Goal: Transaction & Acquisition: Obtain resource

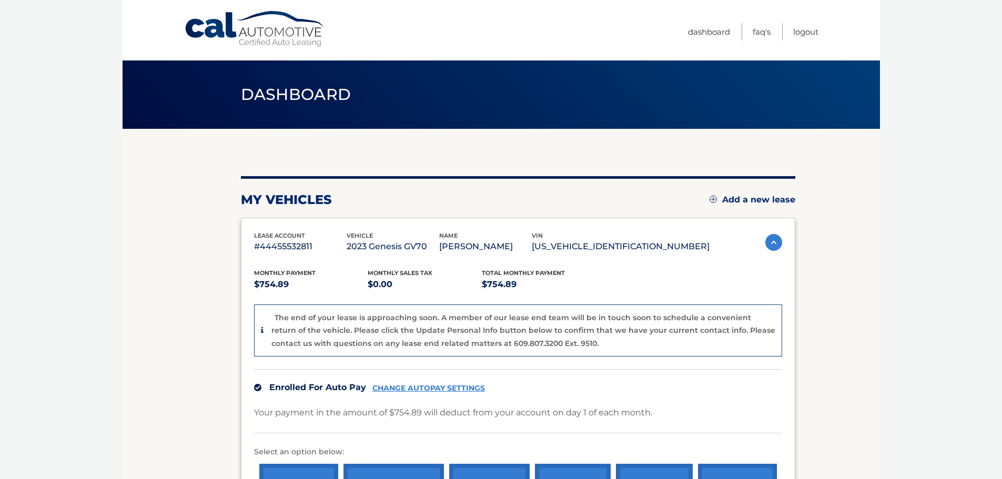
scroll to position [198, 0]
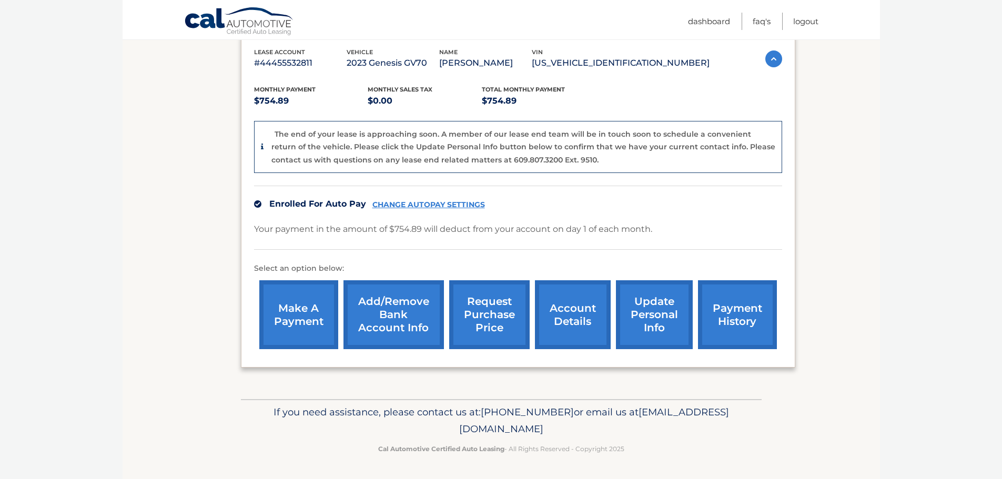
click at [555, 317] on link "account details" at bounding box center [573, 314] width 76 height 69
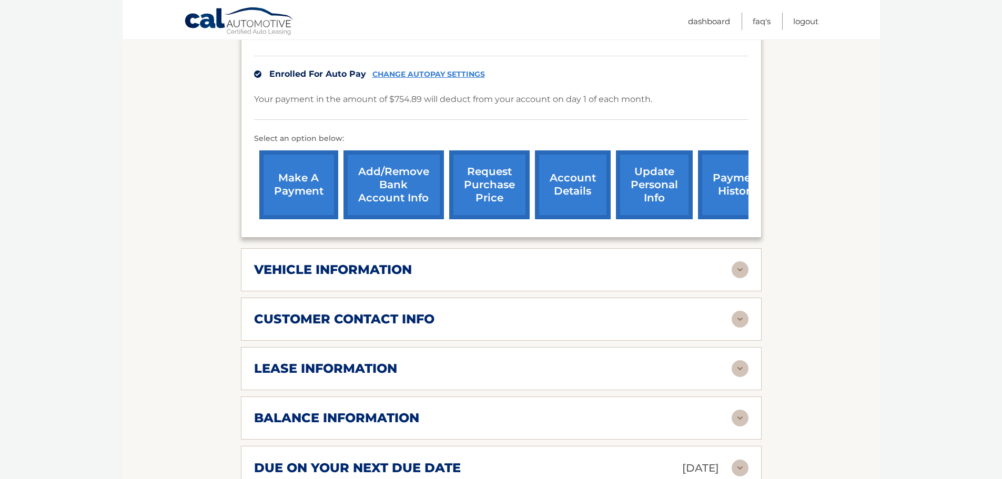
scroll to position [263, 0]
click at [741, 278] on img at bounding box center [740, 269] width 17 height 17
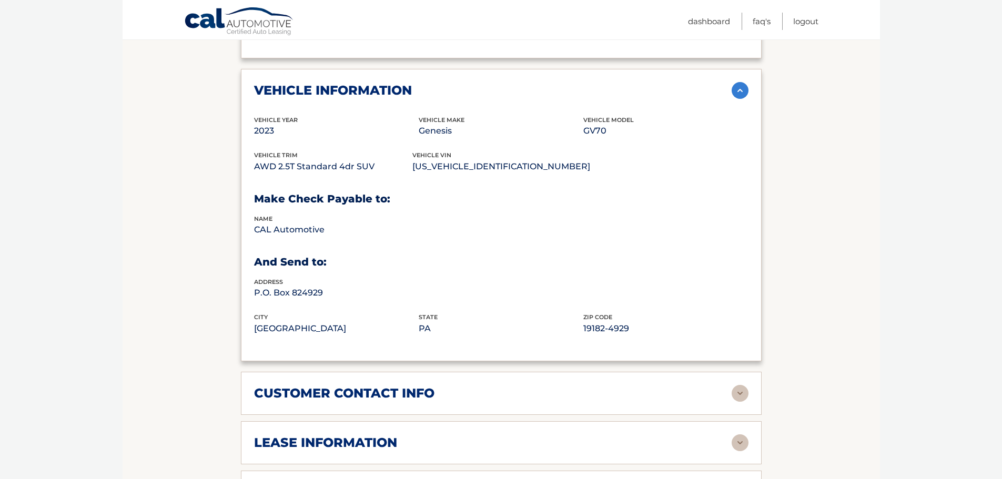
scroll to position [579, 0]
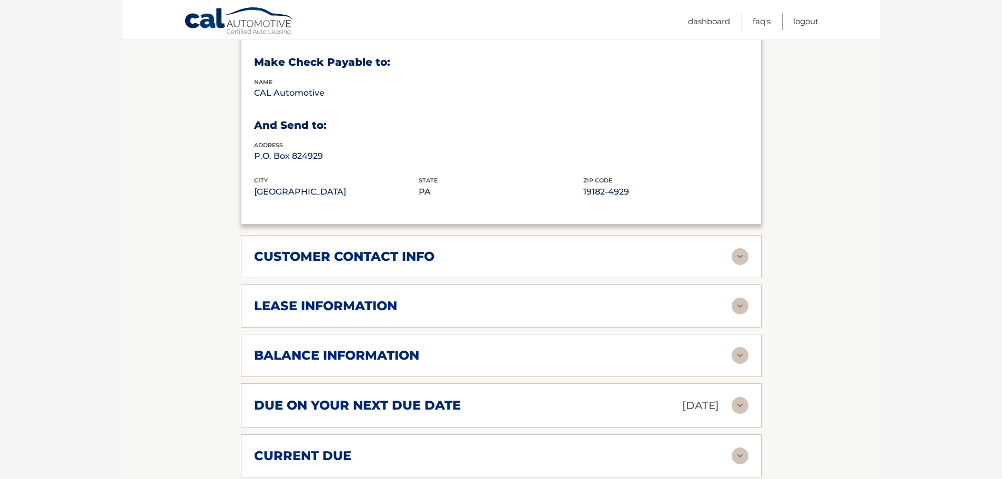
click at [740, 262] on div "customer contact info full name MOHAMMED SALAHUDDIN street address 16 CELLER AV…" at bounding box center [501, 256] width 521 height 43
click at [742, 265] on img at bounding box center [740, 256] width 17 height 17
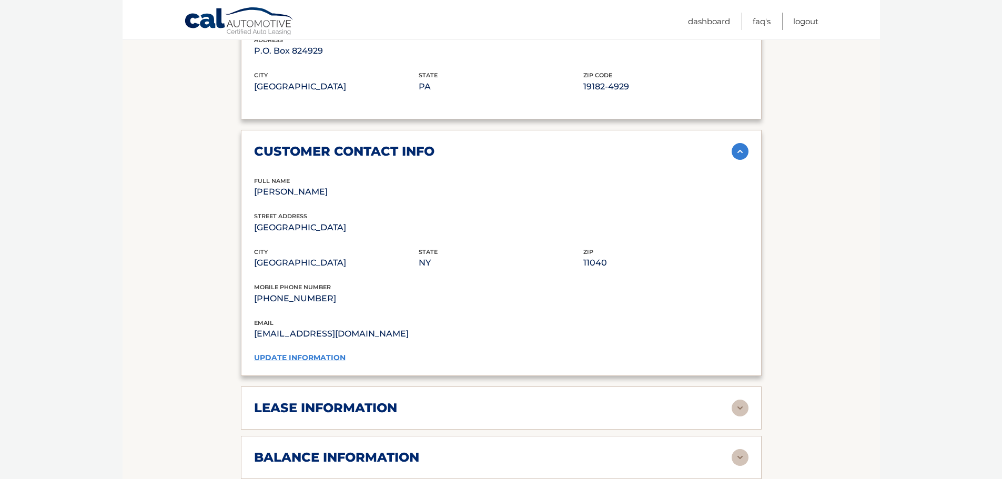
scroll to position [894, 0]
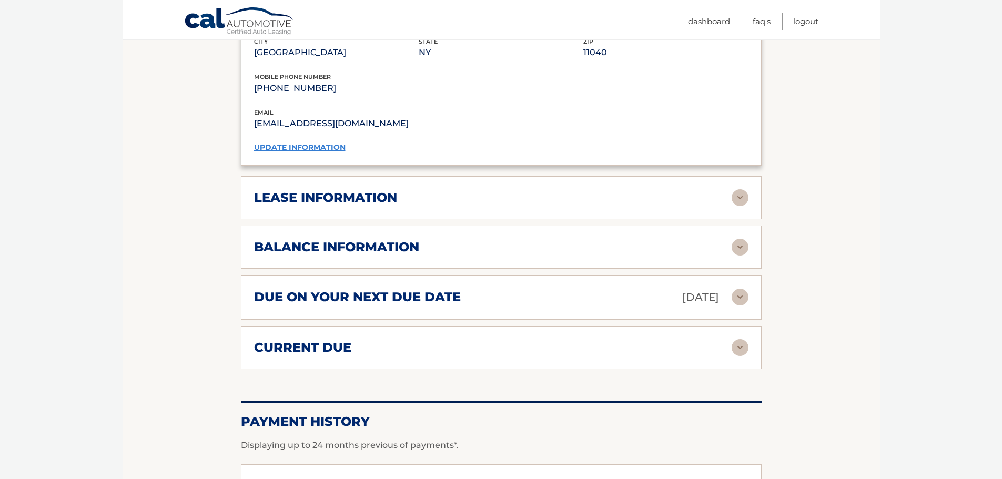
click at [739, 206] on img at bounding box center [740, 197] width 17 height 17
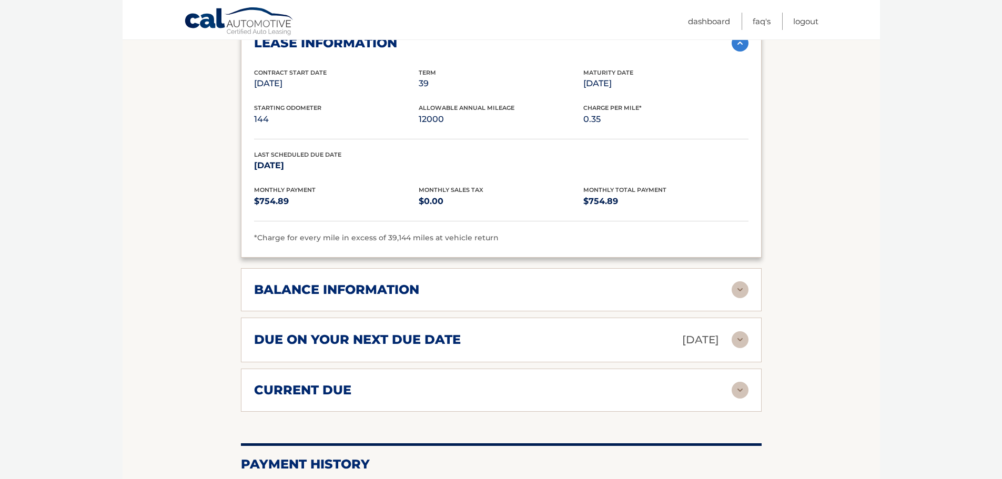
scroll to position [1105, 0]
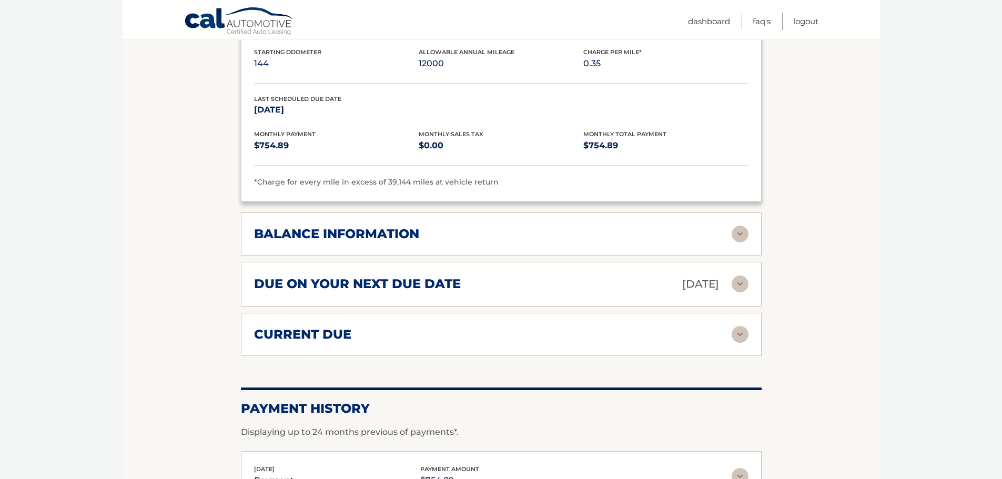
click at [739, 243] on img at bounding box center [740, 234] width 17 height 17
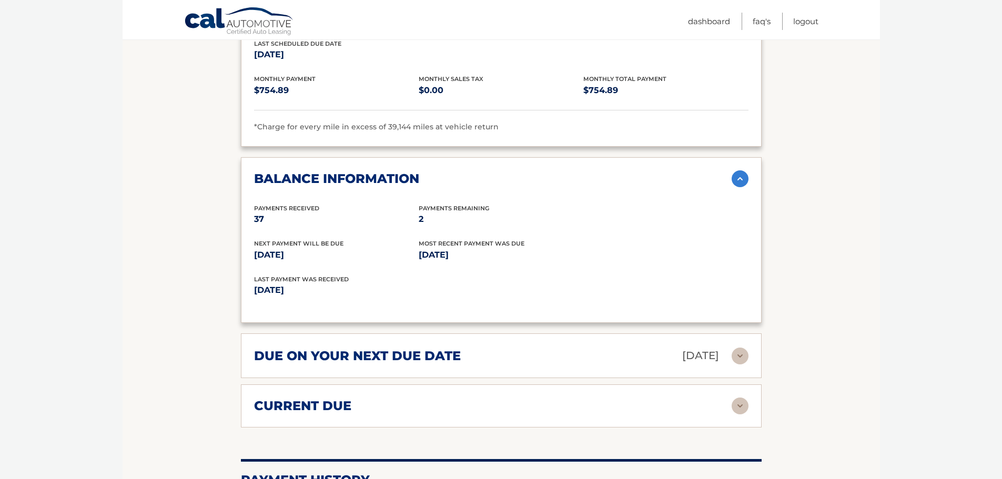
scroll to position [1315, 0]
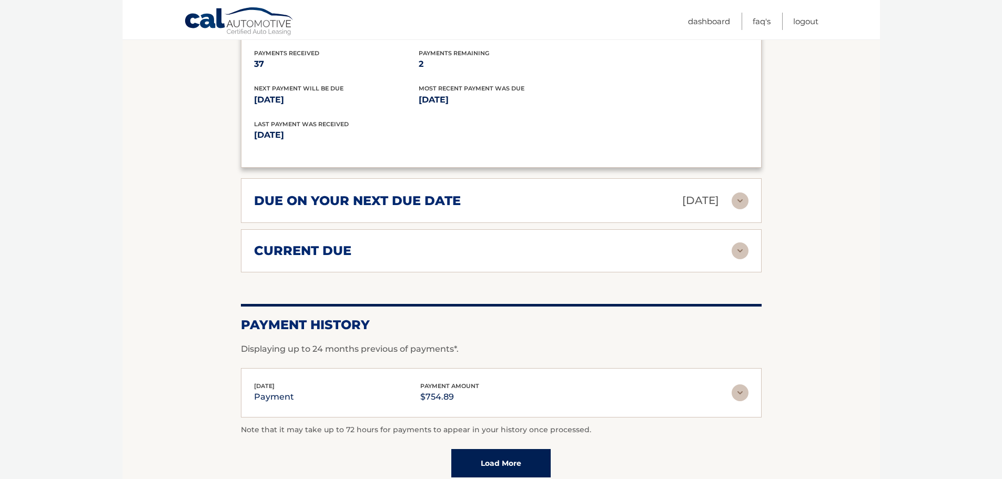
click at [740, 259] on img at bounding box center [740, 251] width 17 height 17
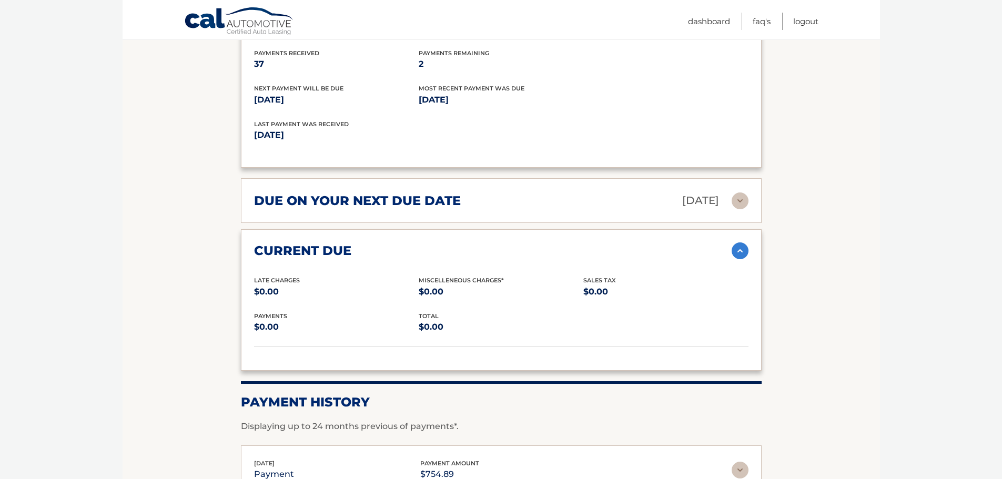
click at [736, 209] on img at bounding box center [740, 201] width 17 height 17
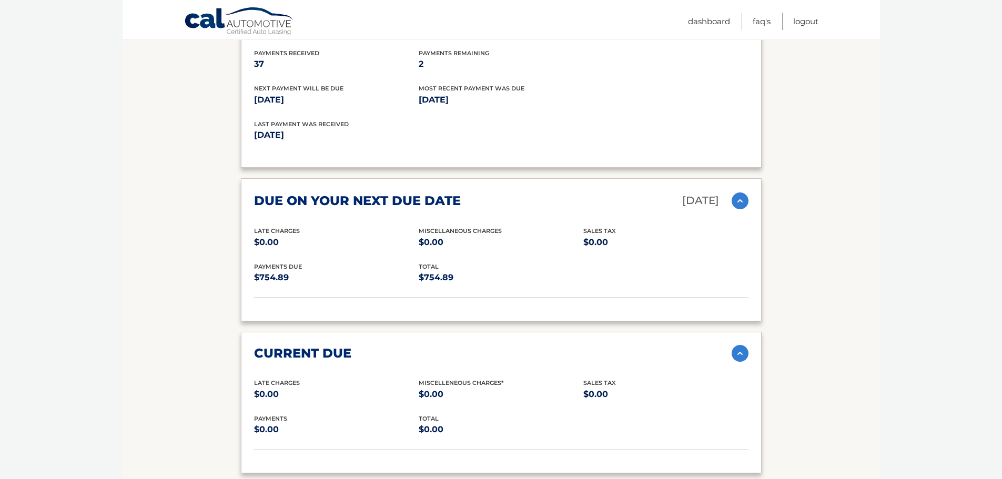
click at [744, 362] on img at bounding box center [740, 353] width 17 height 17
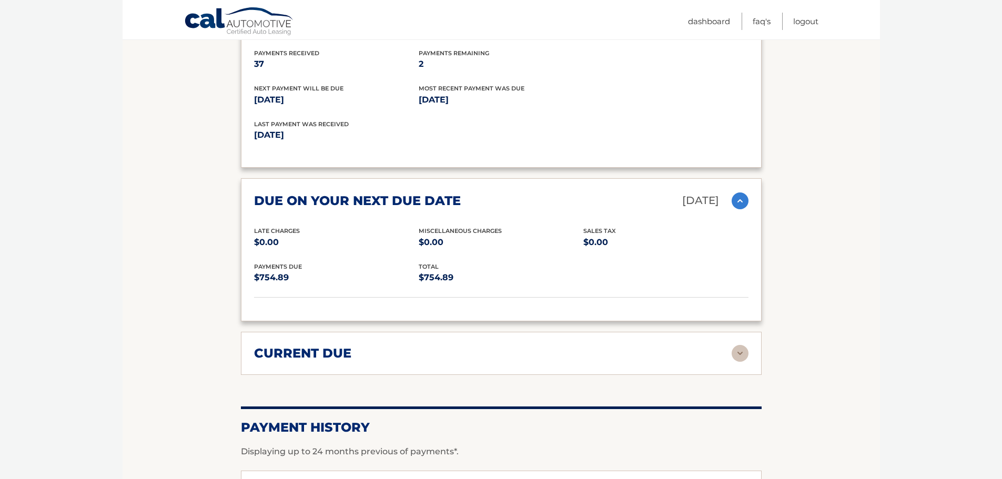
click at [738, 209] on img at bounding box center [740, 201] width 17 height 17
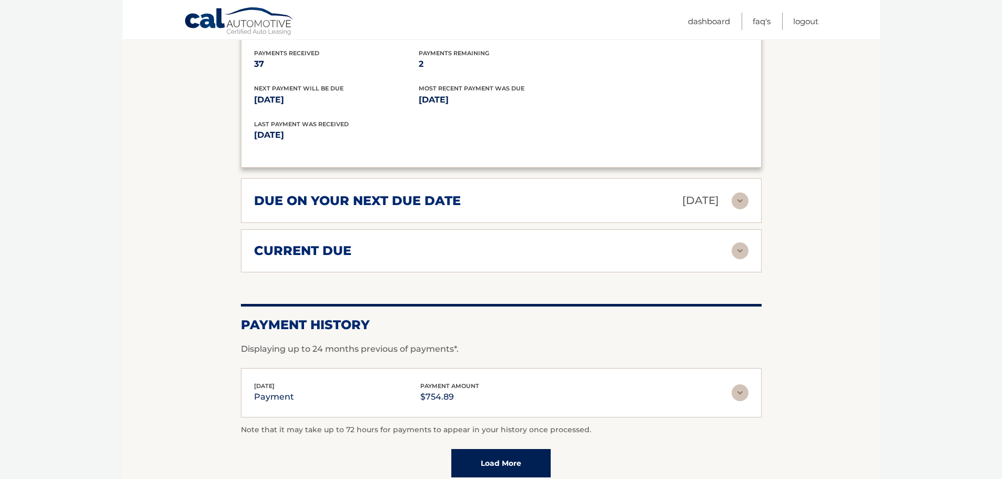
click at [738, 209] on img at bounding box center [740, 201] width 17 height 17
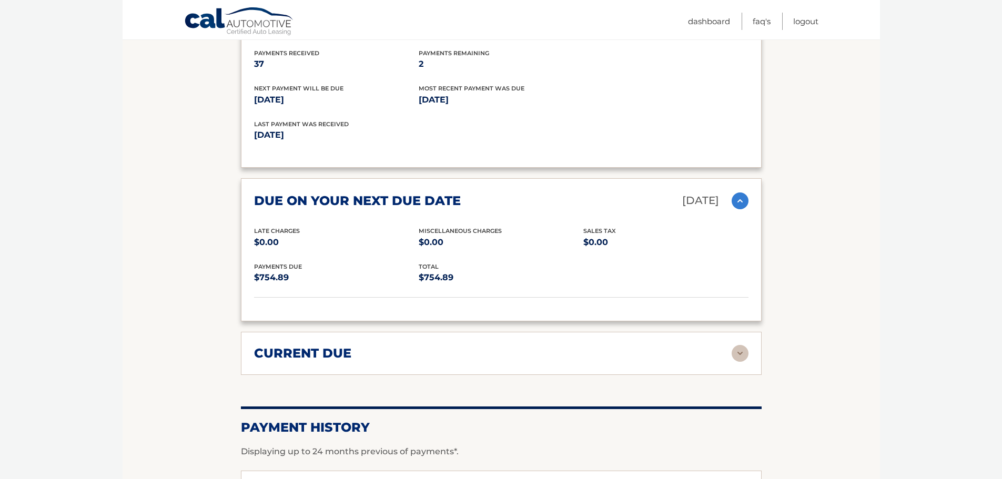
click at [743, 362] on img at bounding box center [740, 353] width 17 height 17
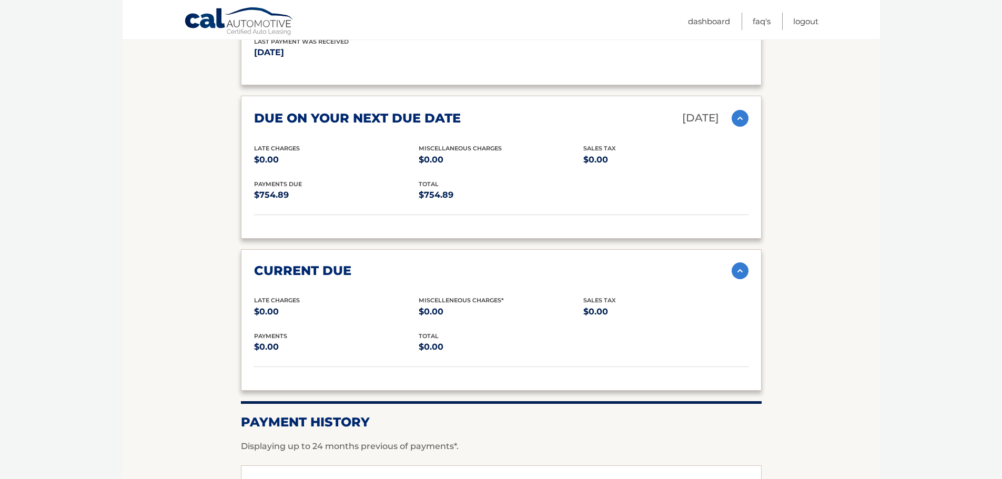
scroll to position [1578, 0]
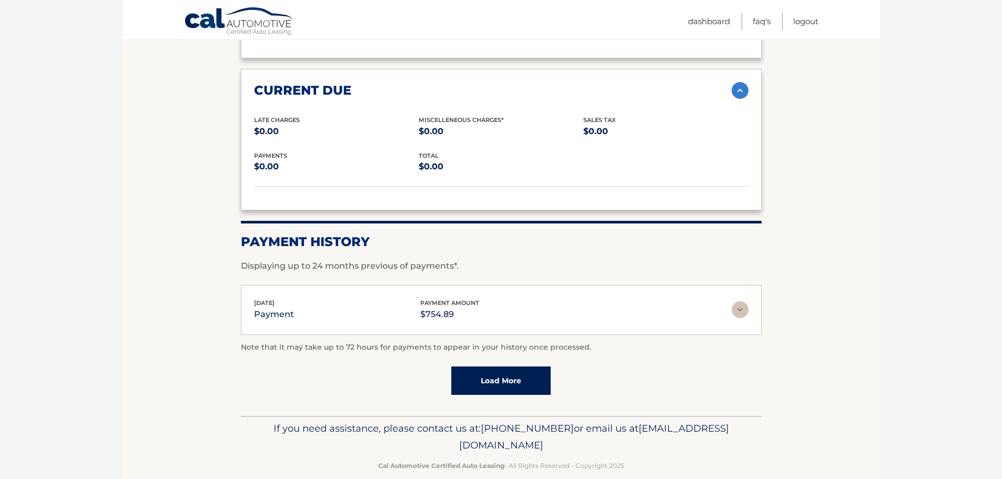
click at [740, 318] on img at bounding box center [740, 309] width 17 height 17
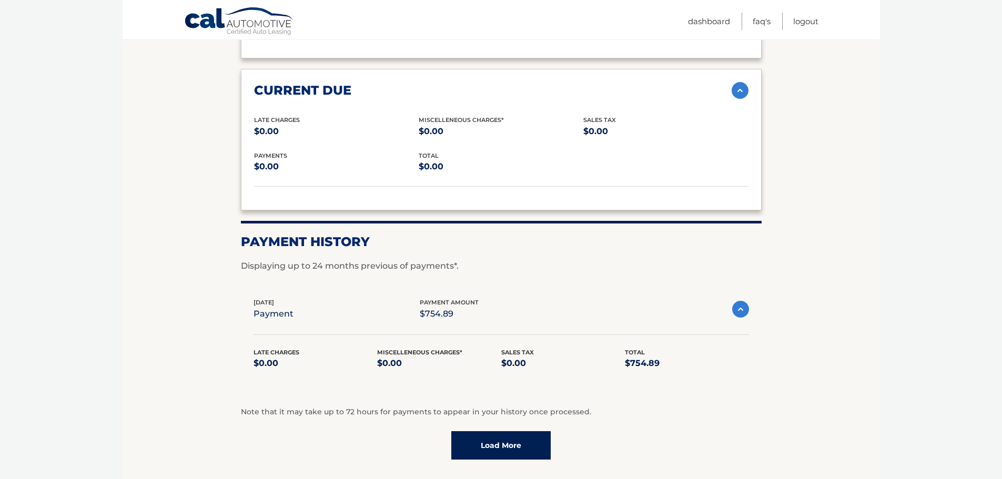
click at [738, 318] on img at bounding box center [740, 309] width 17 height 17
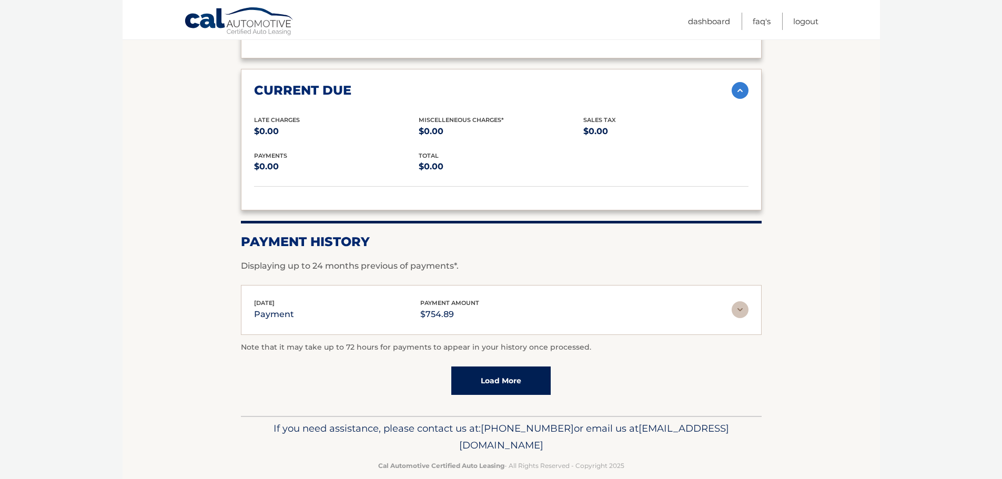
click at [738, 318] on img at bounding box center [740, 309] width 17 height 17
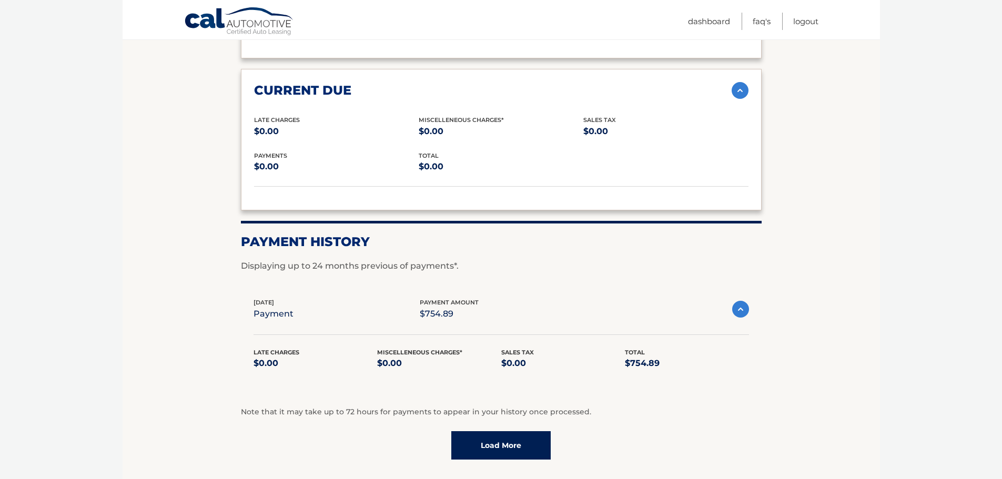
click at [734, 318] on img at bounding box center [740, 309] width 17 height 17
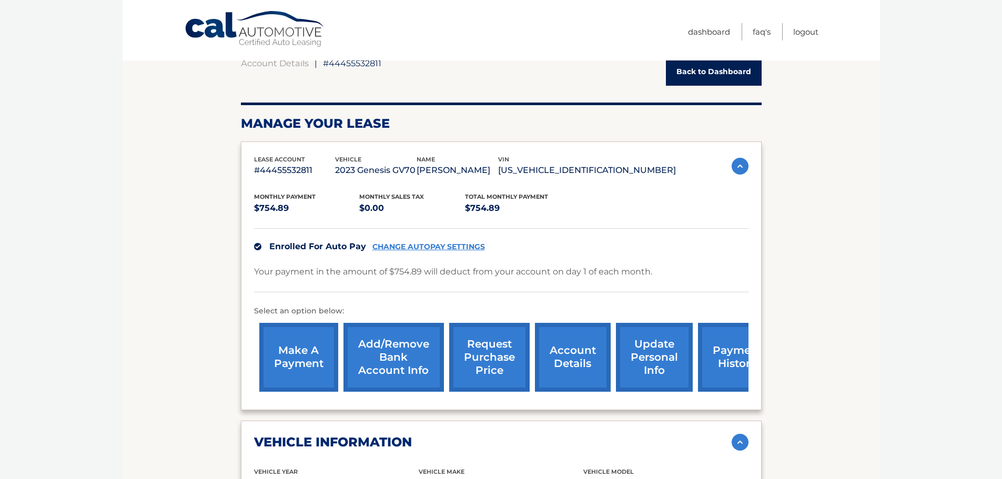
scroll to position [210, 0]
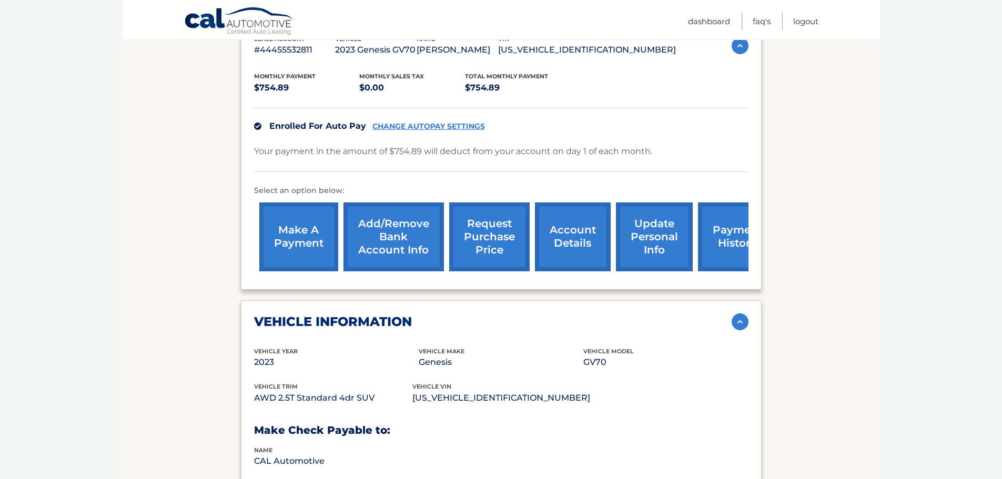
click at [578, 251] on link "account details" at bounding box center [573, 237] width 76 height 69
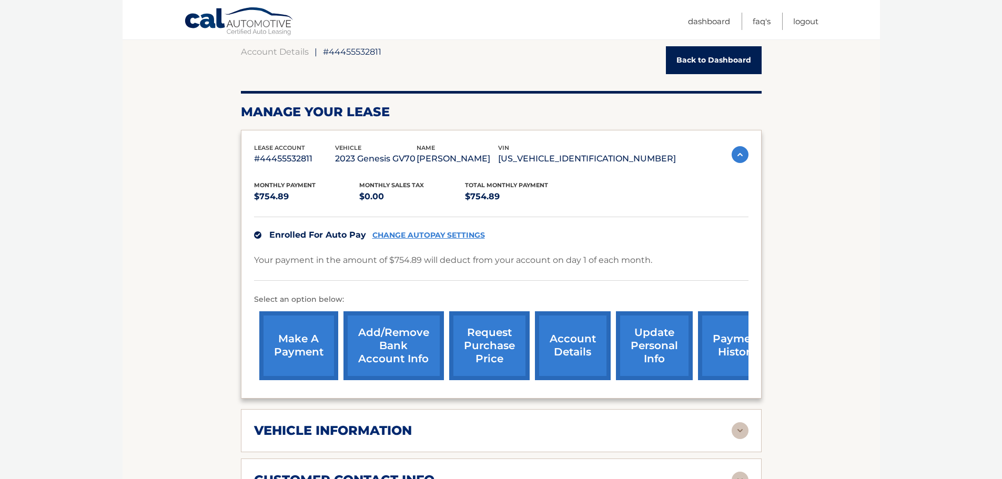
scroll to position [316, 0]
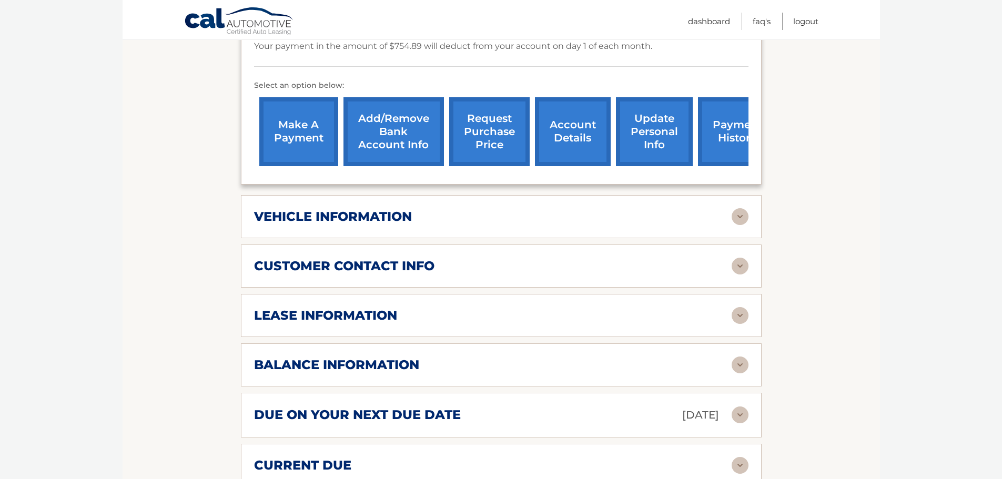
click at [739, 324] on img at bounding box center [740, 315] width 17 height 17
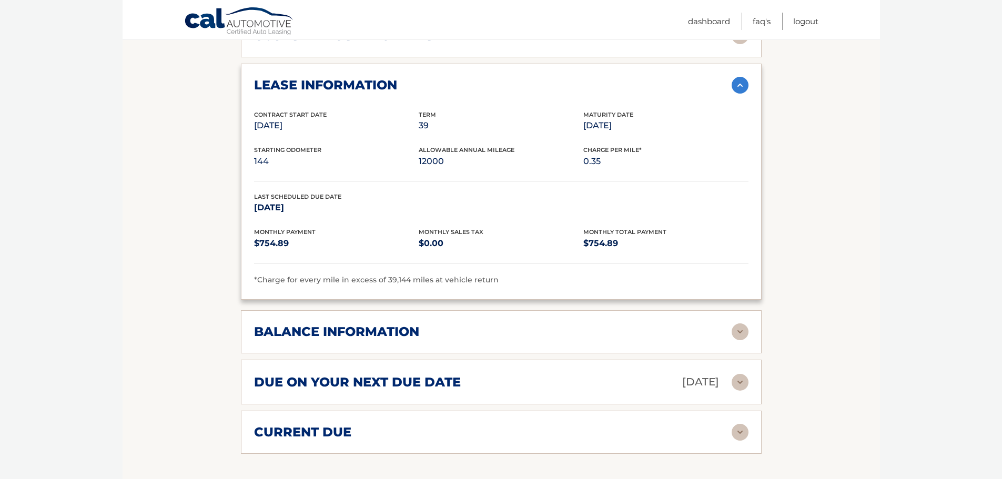
scroll to position [579, 0]
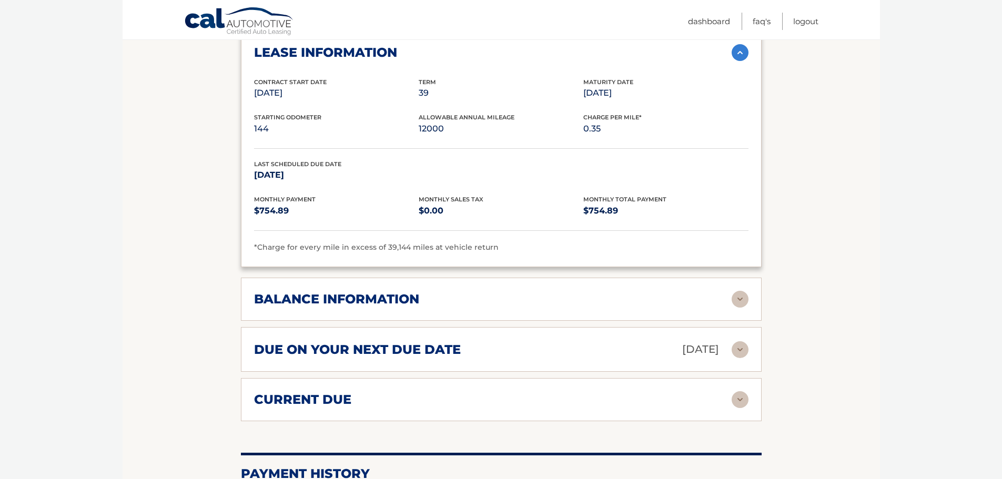
click at [737, 308] on img at bounding box center [740, 299] width 17 height 17
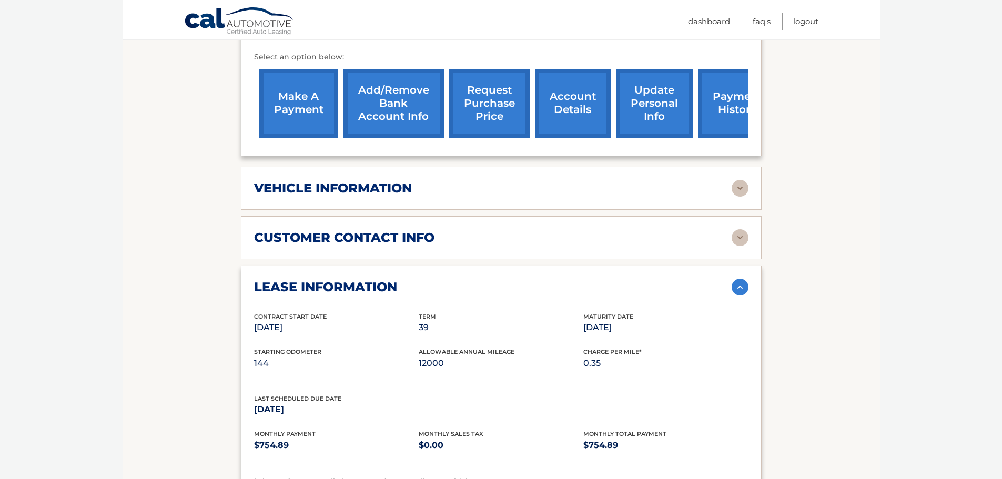
scroll to position [495, 0]
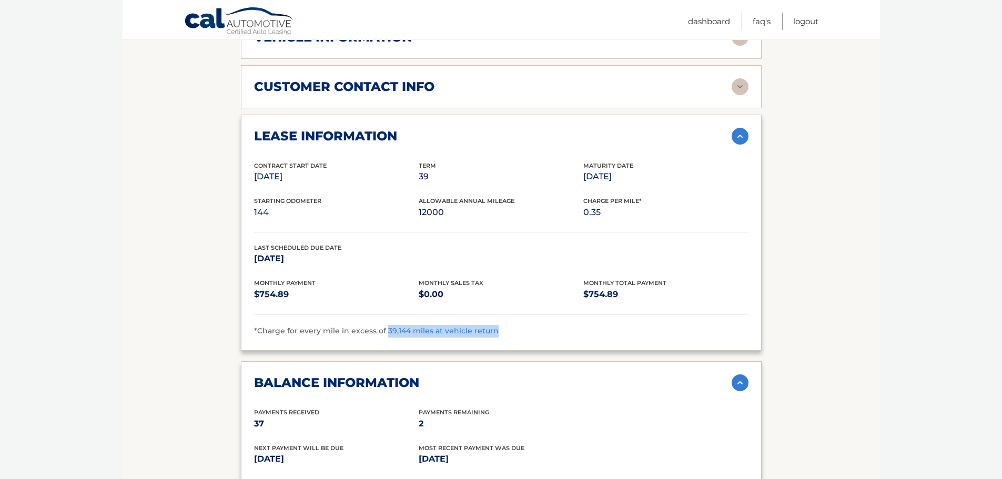
drag, startPoint x: 383, startPoint y: 345, endPoint x: 503, endPoint y: 347, distance: 120.0
click at [503, 338] on div "*Charge for every mile in excess of 39,144 miles at vehicle return" at bounding box center [501, 331] width 494 height 13
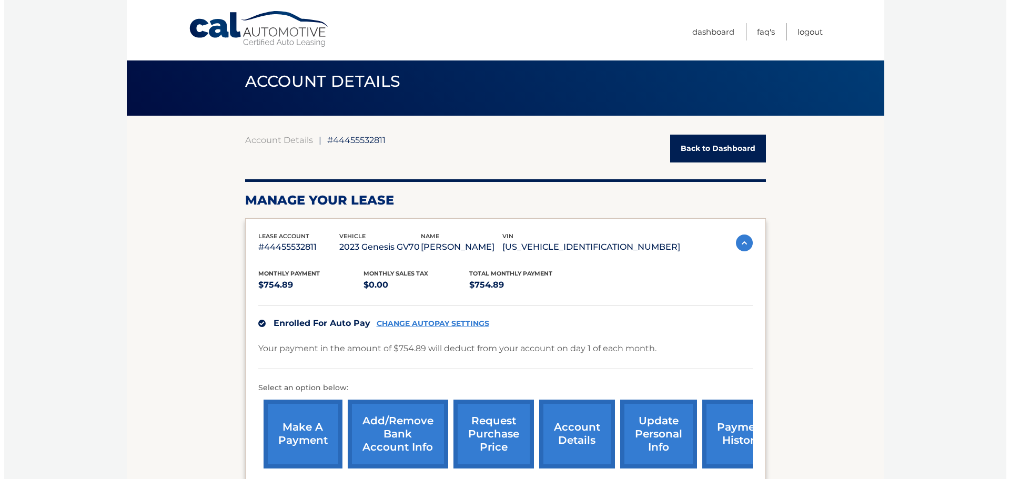
scroll to position [53, 0]
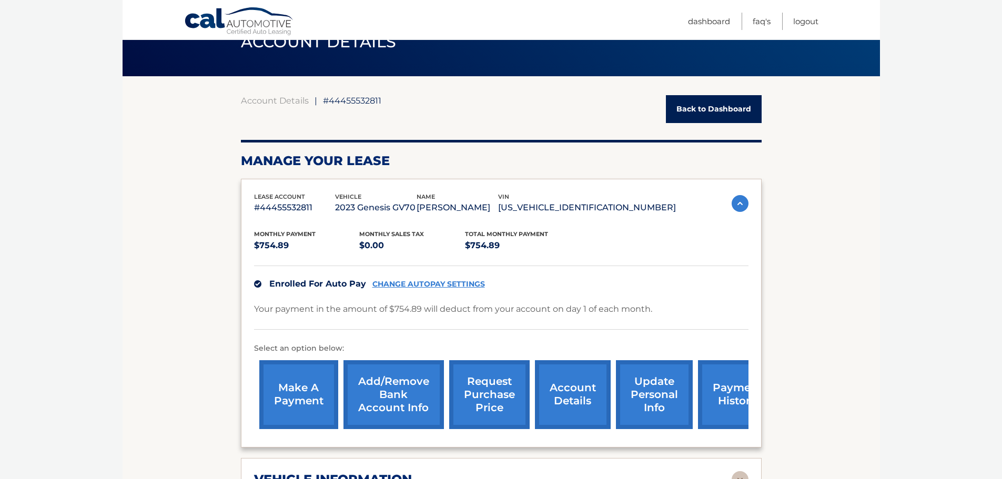
click at [488, 410] on link "request purchase price" at bounding box center [489, 394] width 80 height 69
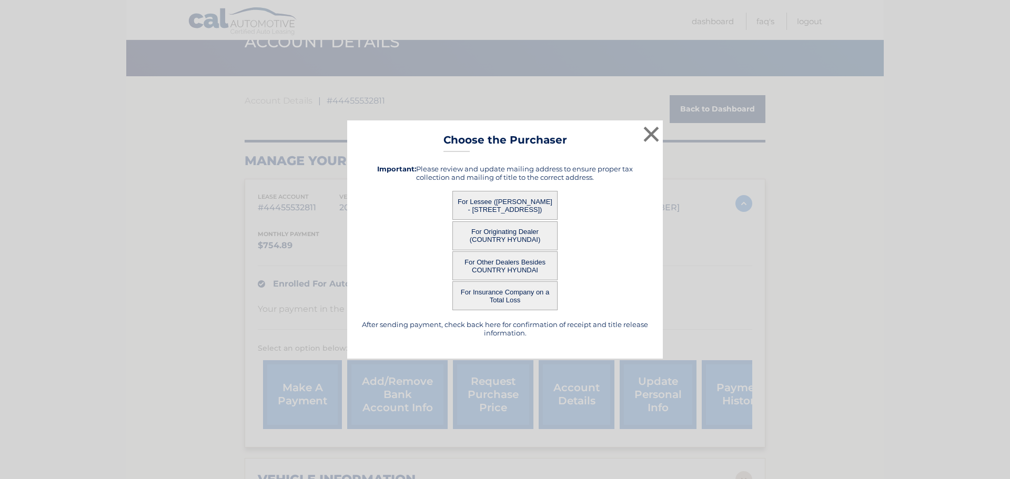
click at [506, 201] on button "For Lessee ([PERSON_NAME] - [STREET_ADDRESS])" at bounding box center [504, 205] width 105 height 29
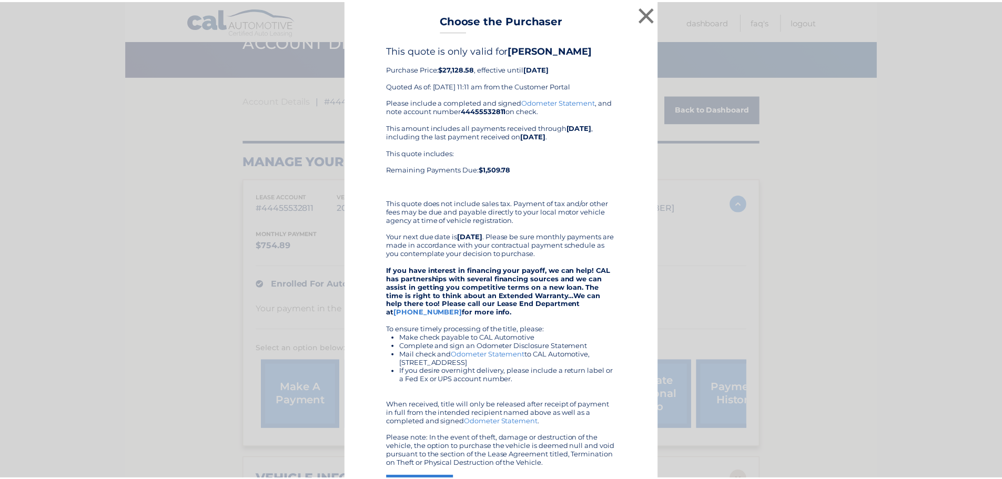
scroll to position [93, 0]
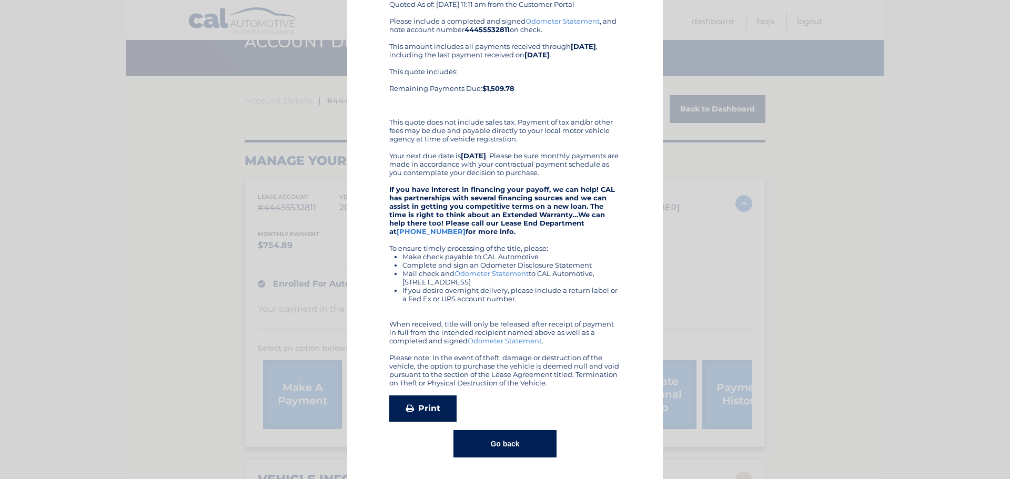
click at [420, 413] on link "Print" at bounding box center [422, 409] width 67 height 26
click at [909, 176] on div "× Choose the Purchaser Go back to menu After sending payment, check back here f…" at bounding box center [505, 199] width 1002 height 560
